Goal: Information Seeking & Learning: Learn about a topic

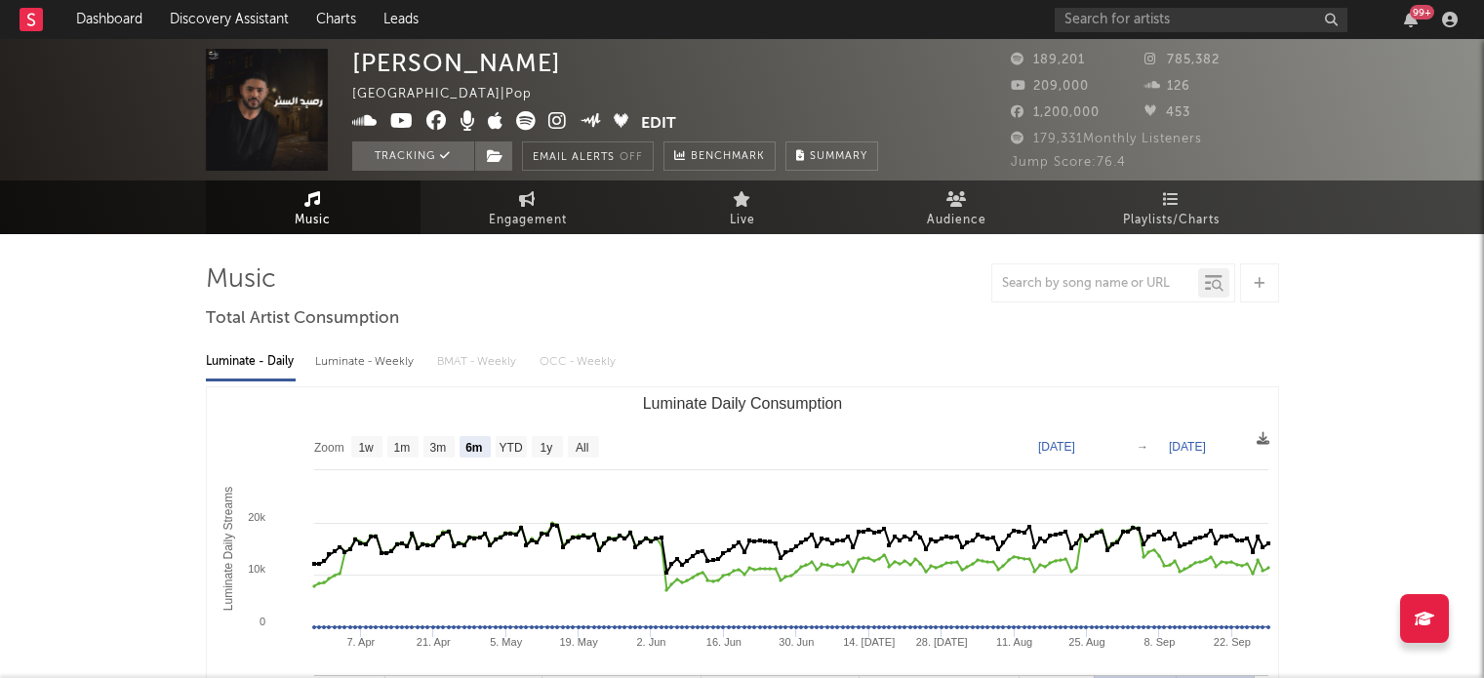
select select "6m"
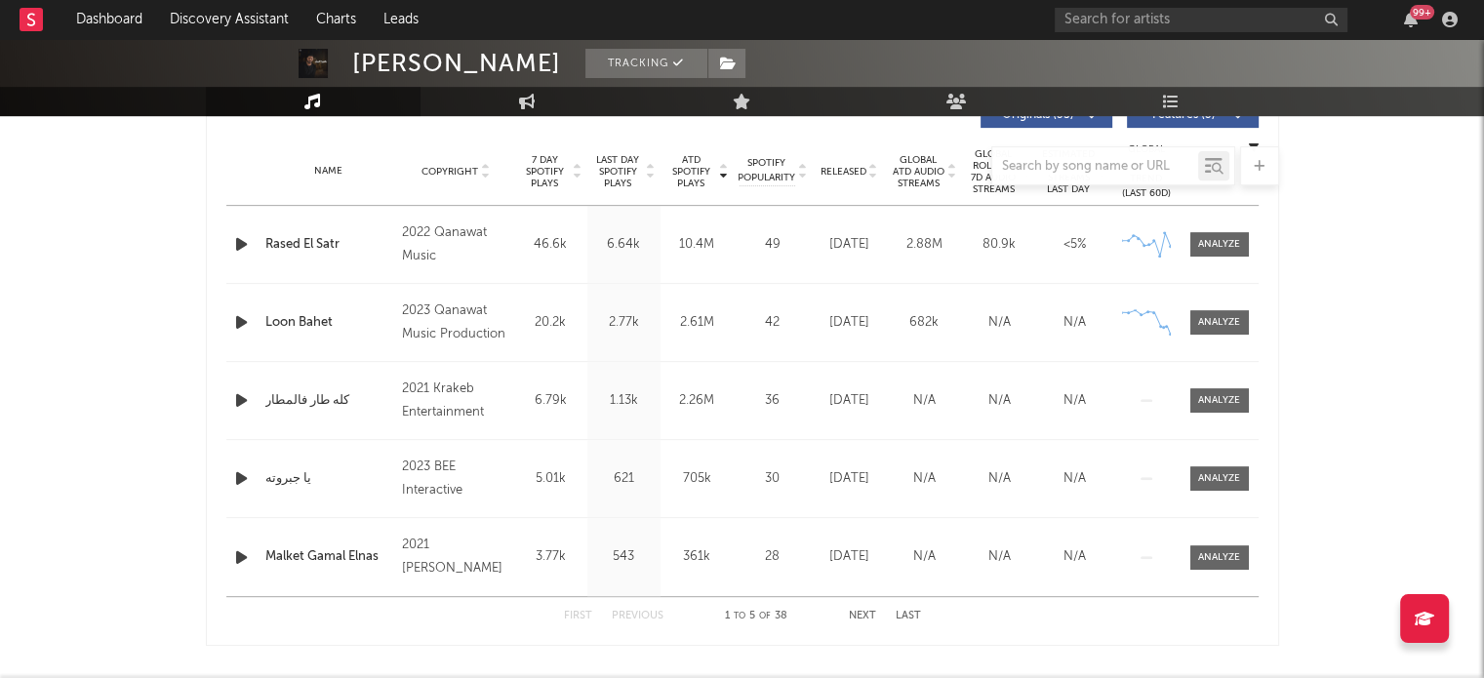
scroll to position [806, 0]
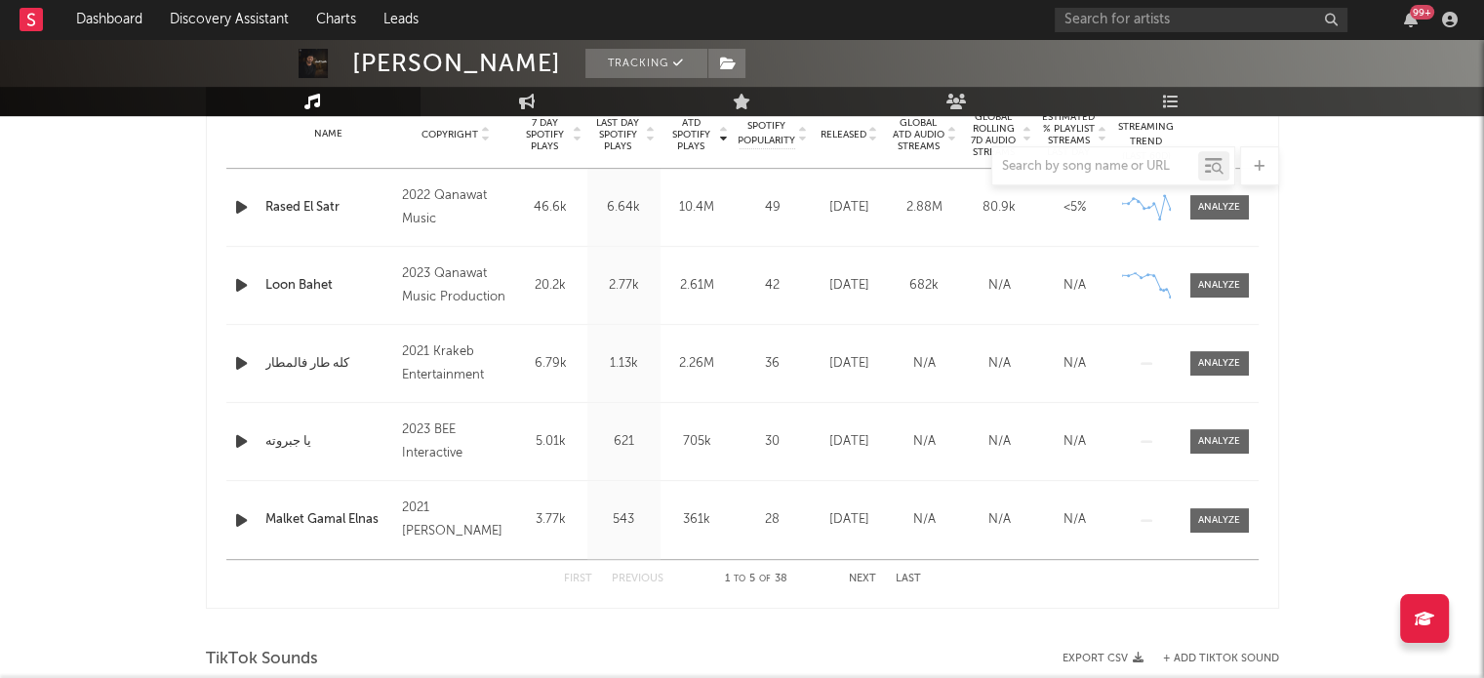
click at [543, 142] on span "7 Day Spotify Plays" at bounding box center [545, 134] width 52 height 35
click at [833, 138] on span "Released" at bounding box center [844, 135] width 46 height 12
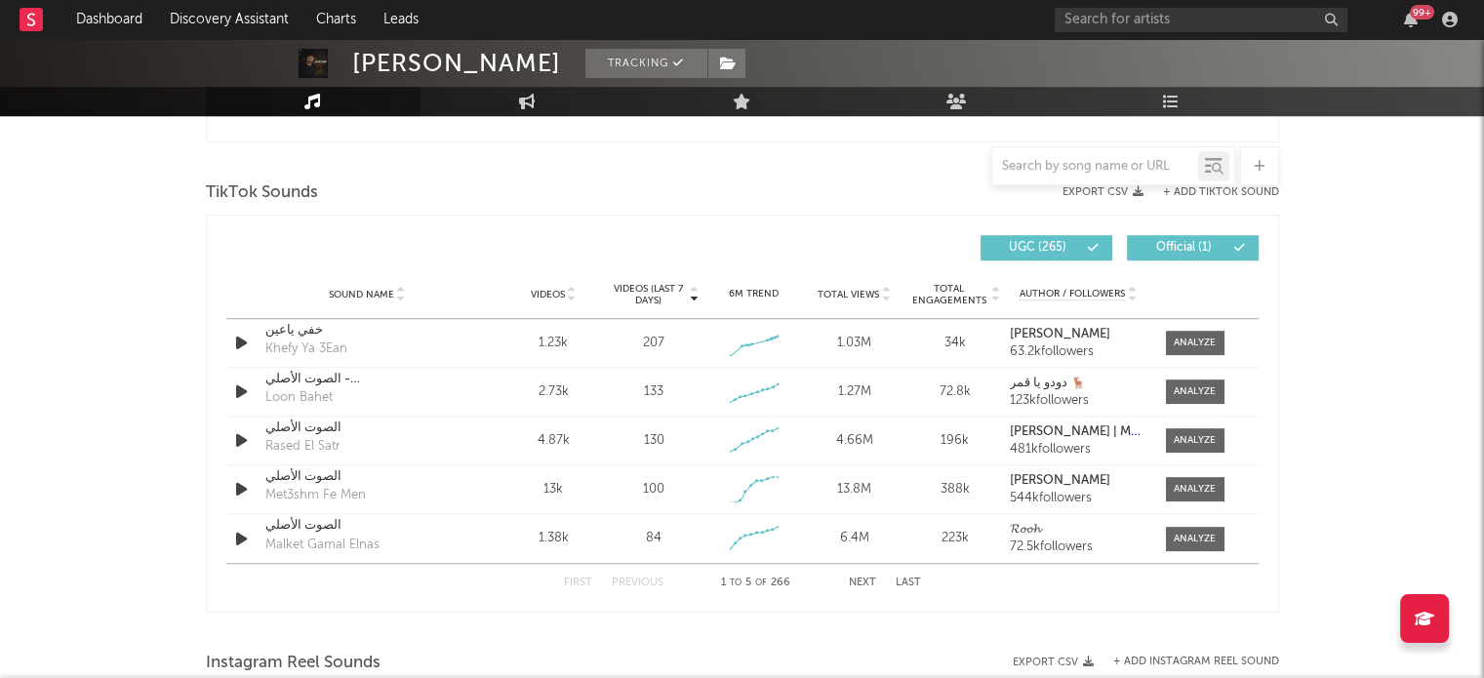
scroll to position [1279, 0]
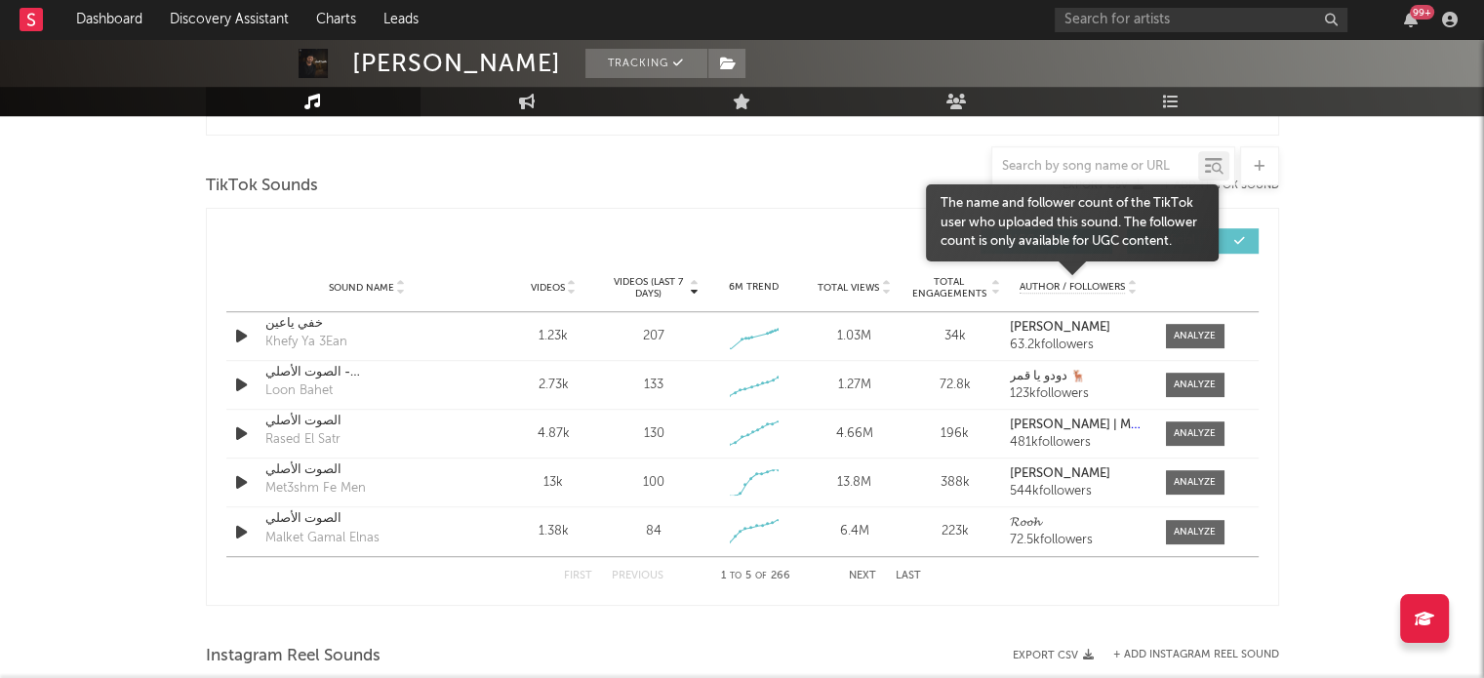
click at [1037, 282] on span "Author / Followers" at bounding box center [1072, 287] width 105 height 13
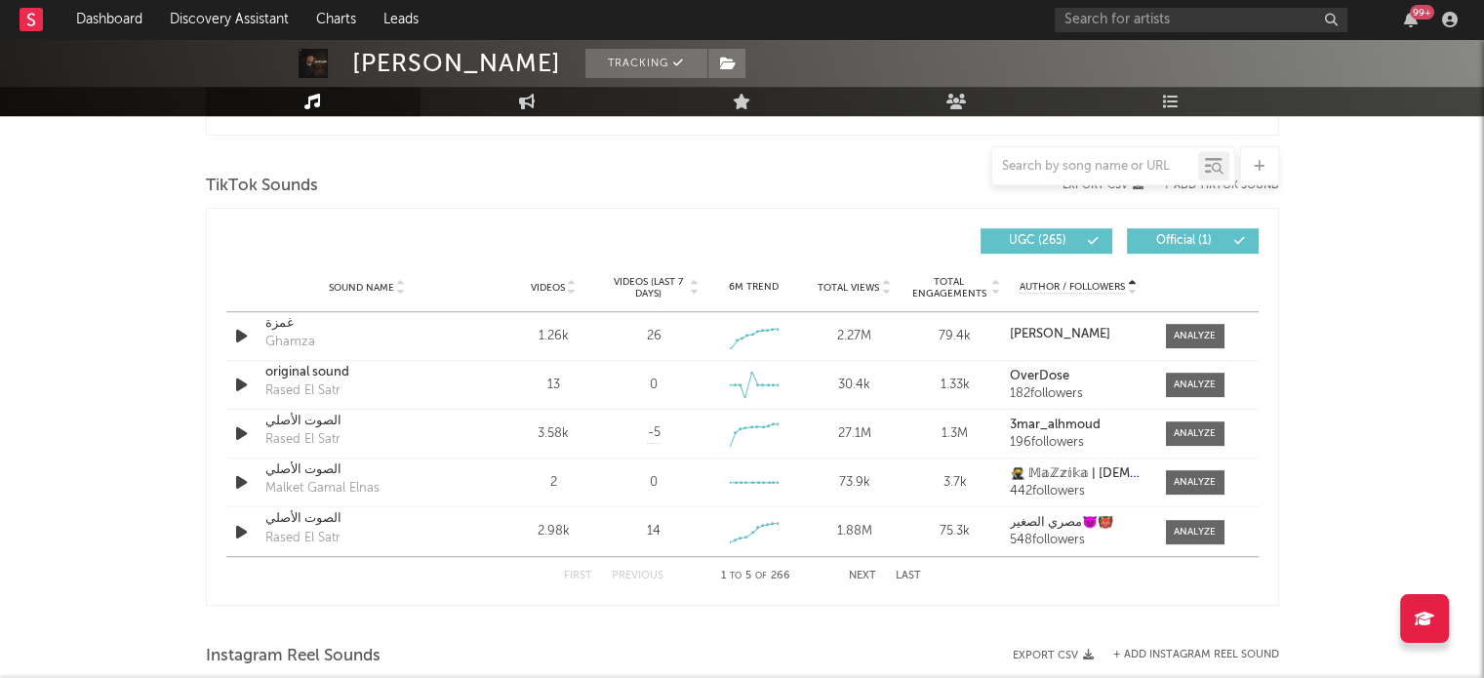
click at [938, 287] on span "Total Engagements" at bounding box center [949, 287] width 79 height 23
click at [637, 282] on span "Videos (last 7 days)" at bounding box center [647, 287] width 79 height 23
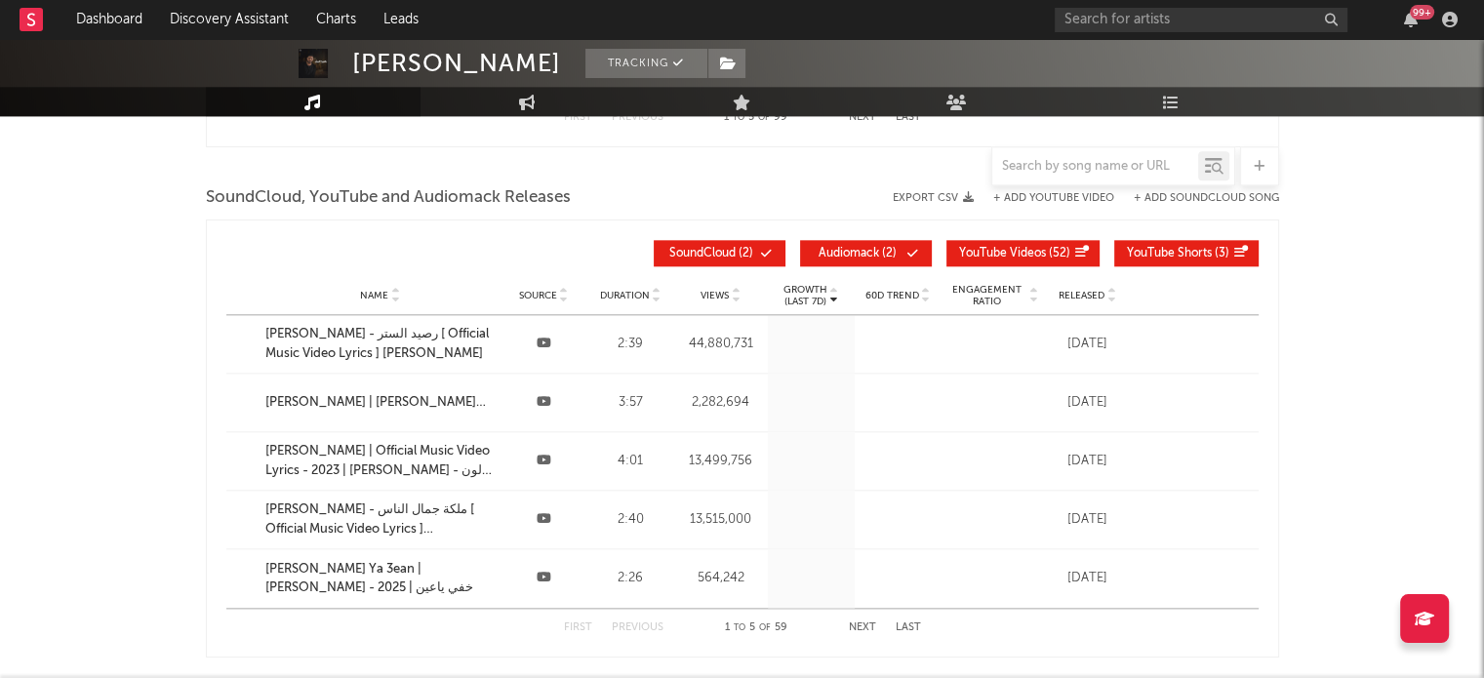
scroll to position [2187, 0]
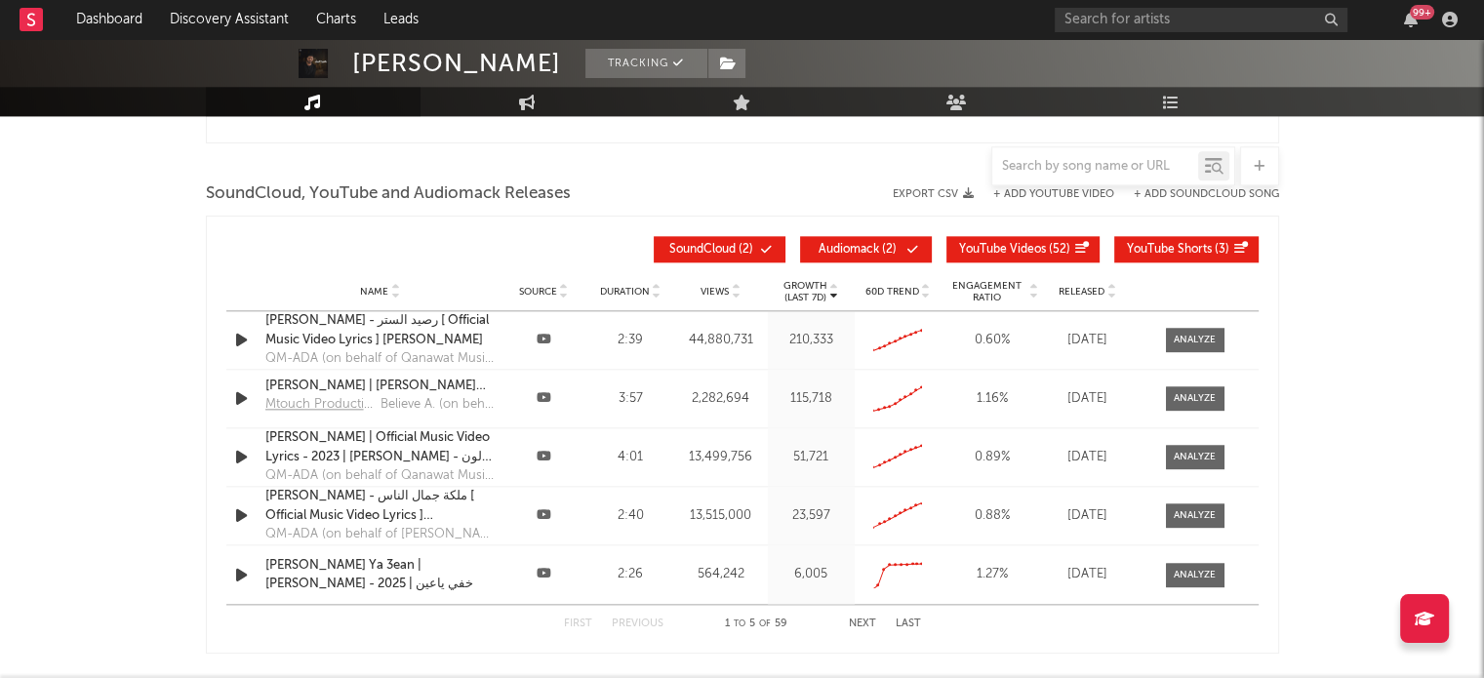
click at [1081, 290] on span "Released" at bounding box center [1082, 292] width 46 height 12
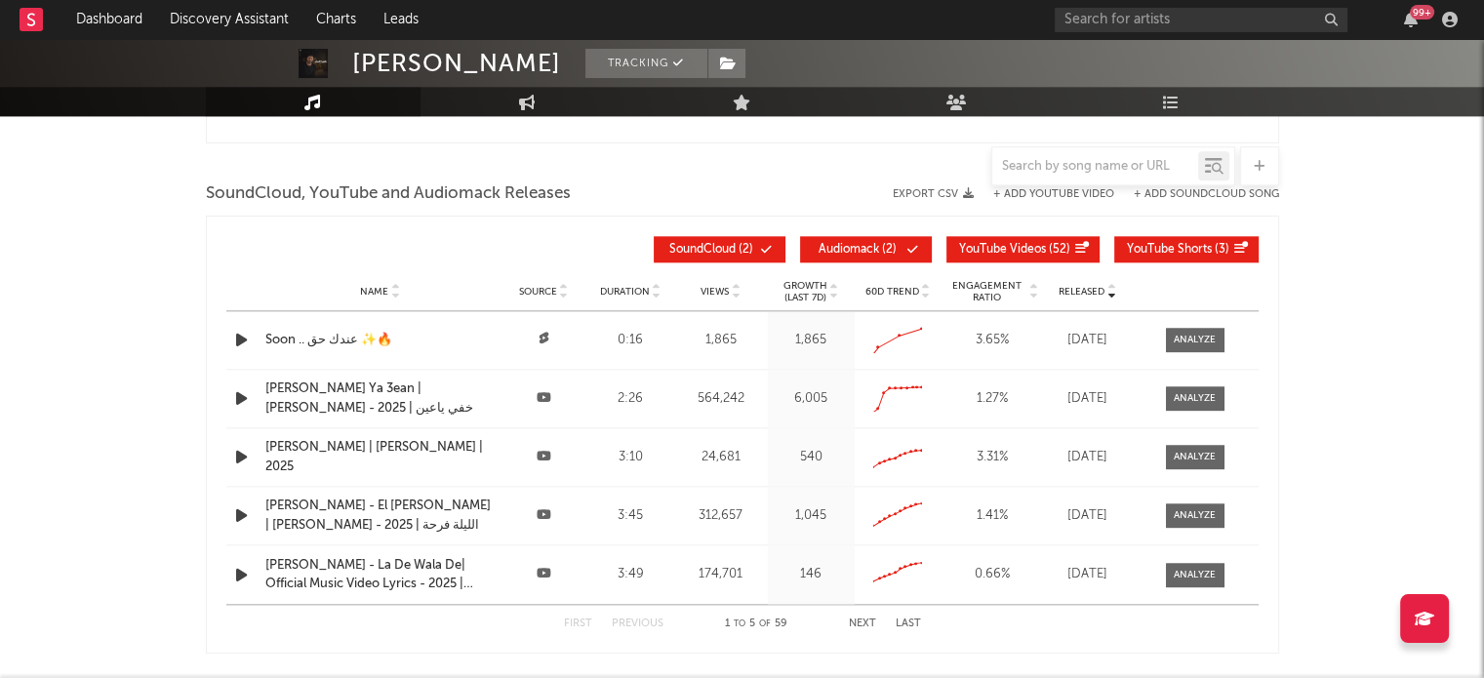
click at [724, 244] on span "SoundCloud" at bounding box center [702, 250] width 66 height 12
click at [862, 244] on span "Audiomack" at bounding box center [849, 250] width 61 height 12
click at [1137, 244] on span "YouTube Shorts" at bounding box center [1169, 250] width 85 height 12
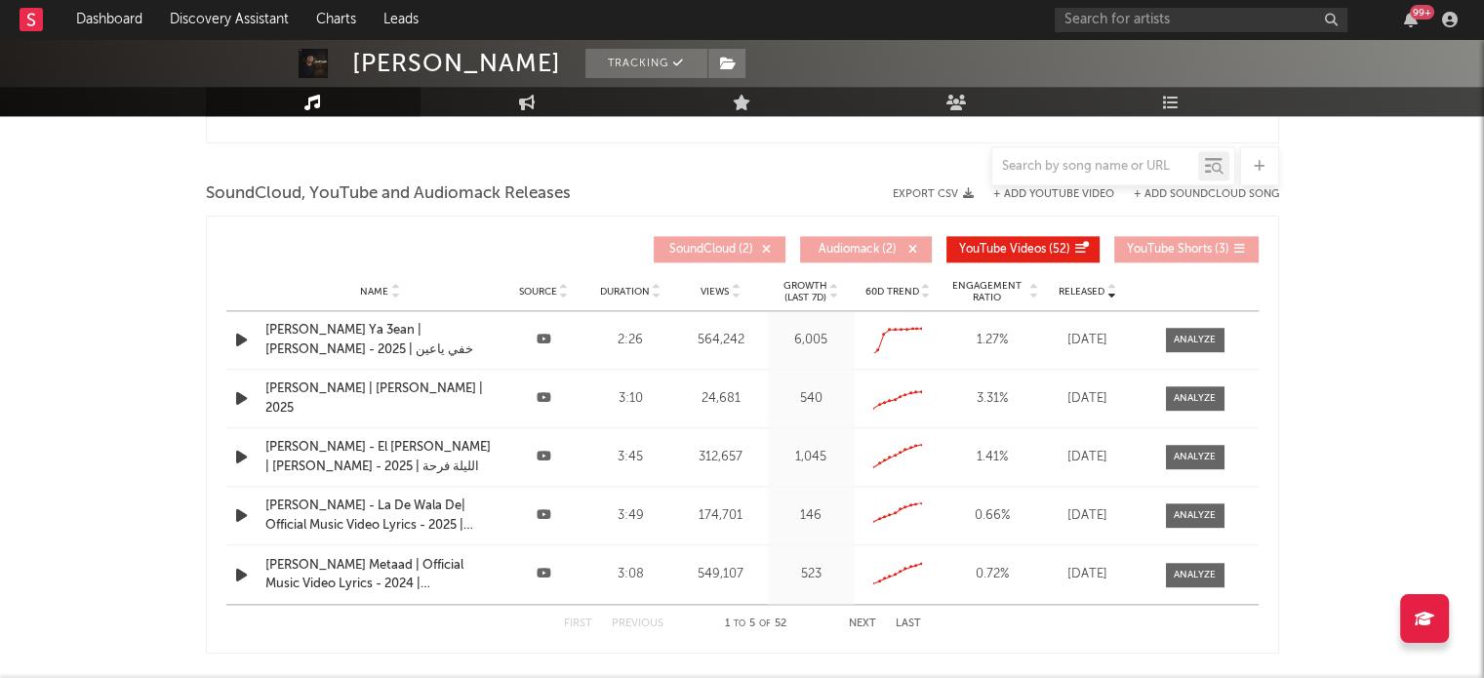
click at [1055, 290] on div "Released" at bounding box center [1088, 291] width 78 height 15
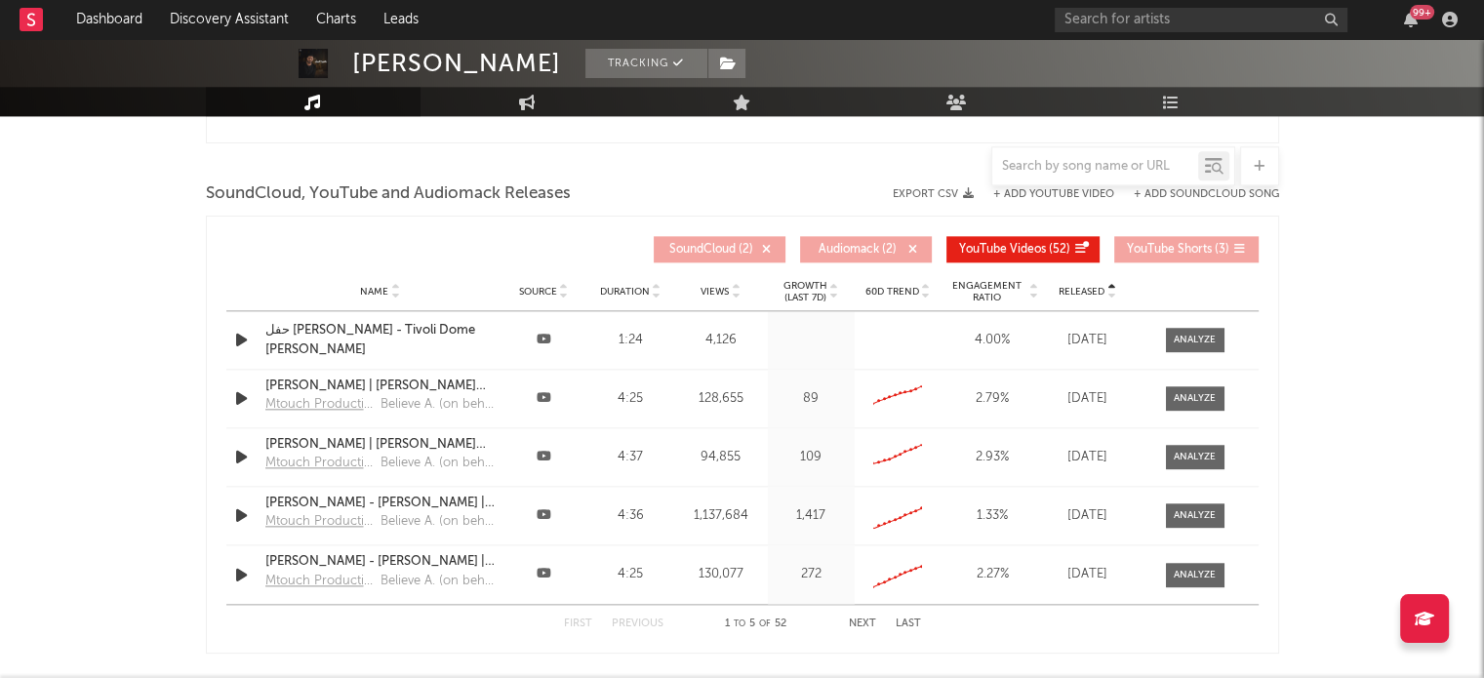
click at [1055, 290] on div "Released" at bounding box center [1088, 291] width 78 height 15
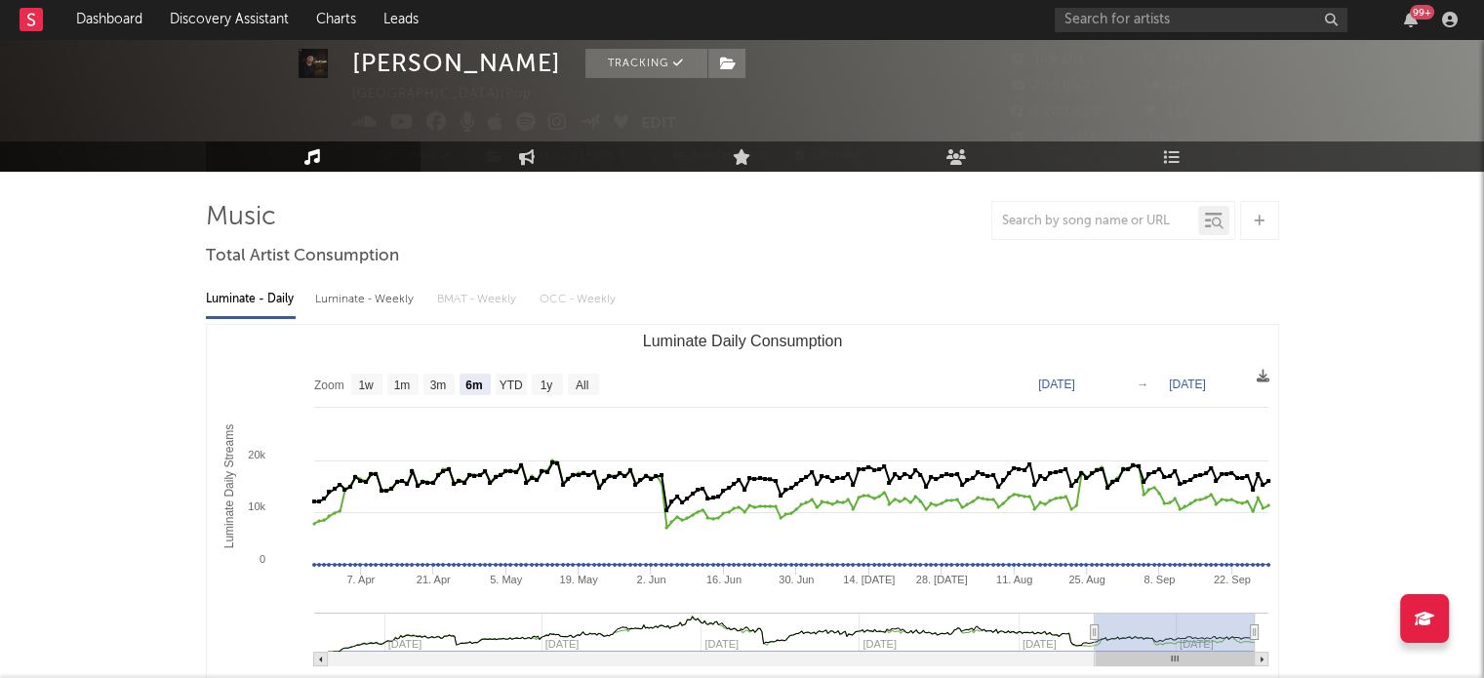
scroll to position [0, 0]
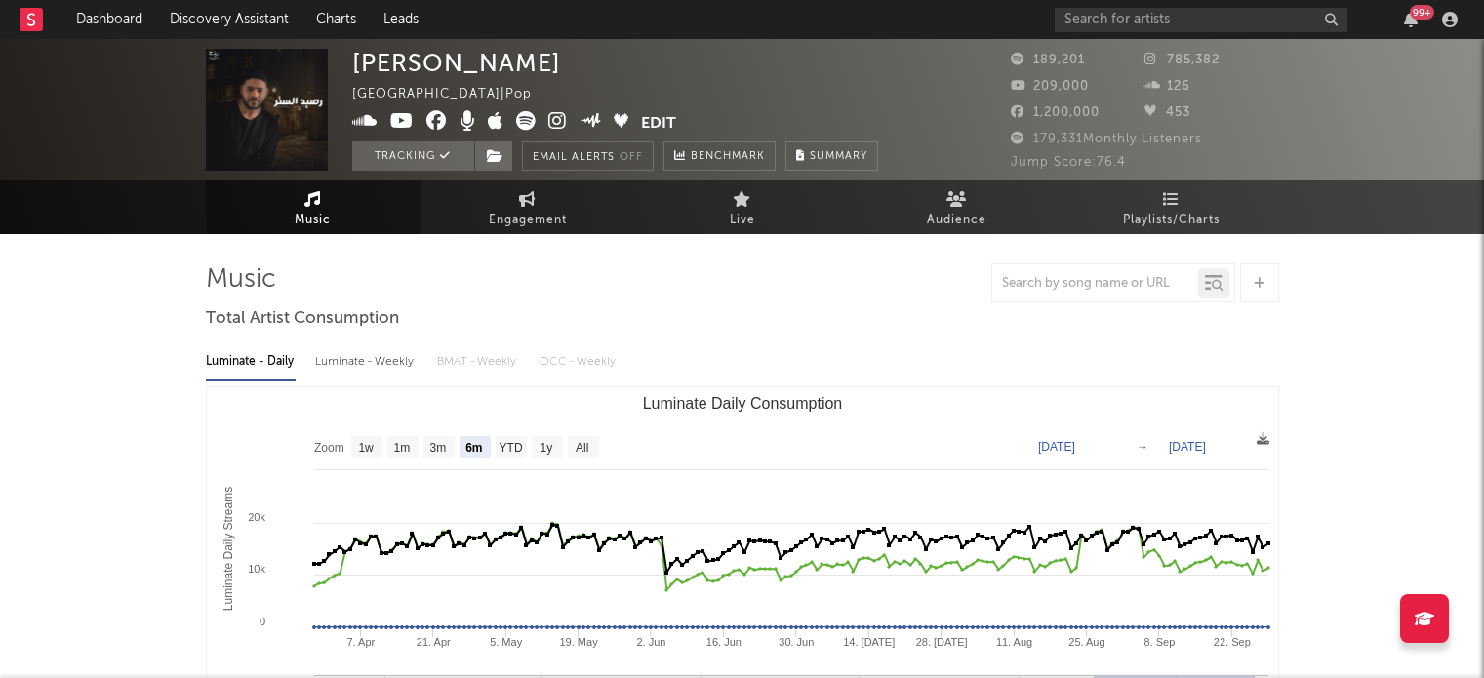
select select "6m"
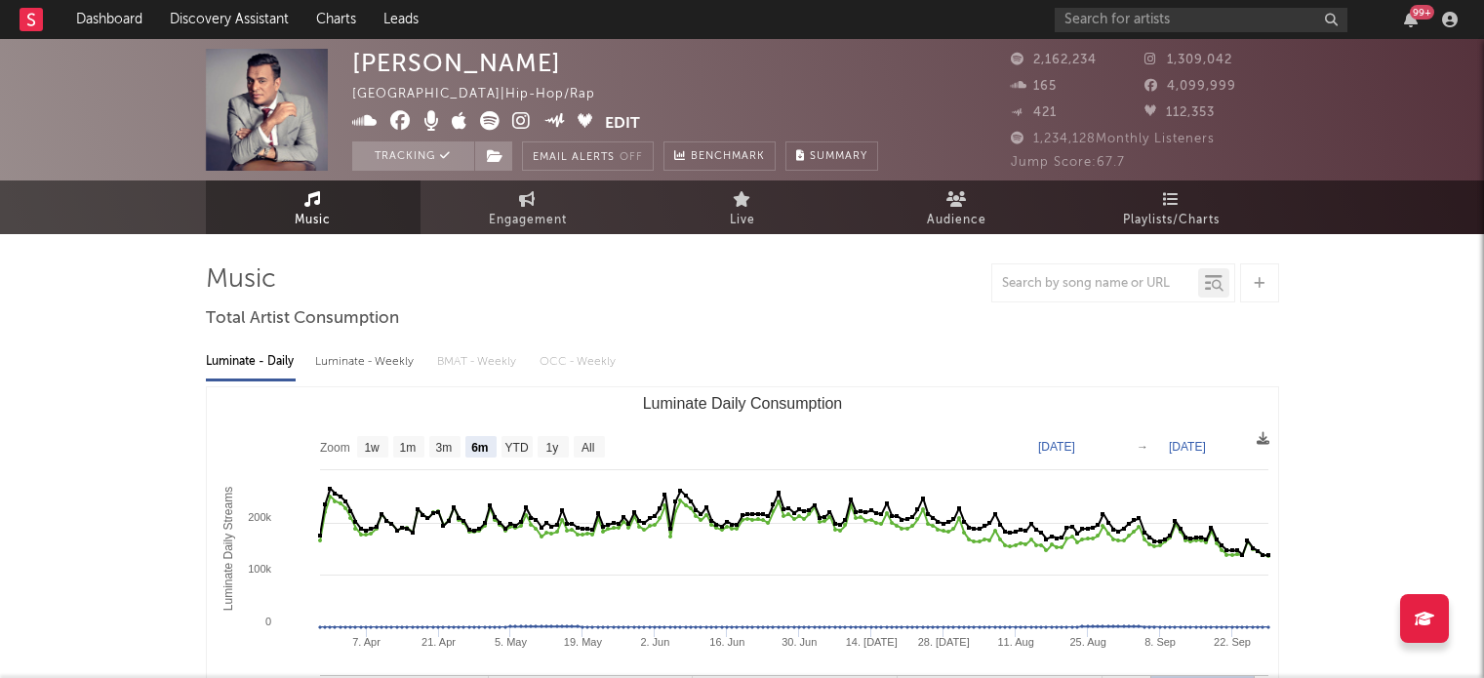
select select "6m"
